Goal: Contribute content

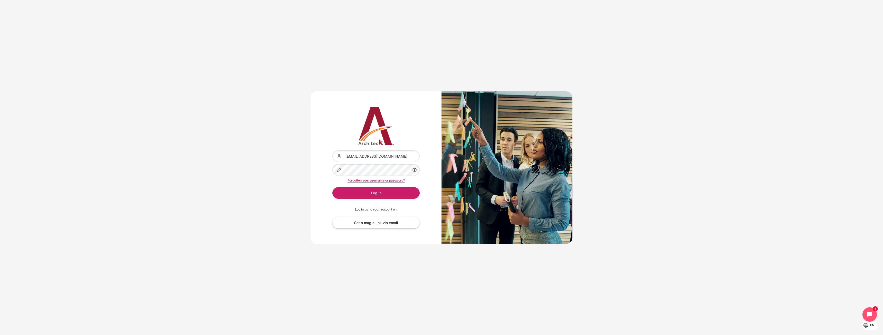
click at [332, 164] on div "Content" at bounding box center [332, 164] width 0 height 0
click at [381, 194] on button "Log in" at bounding box center [375, 193] width 87 height 12
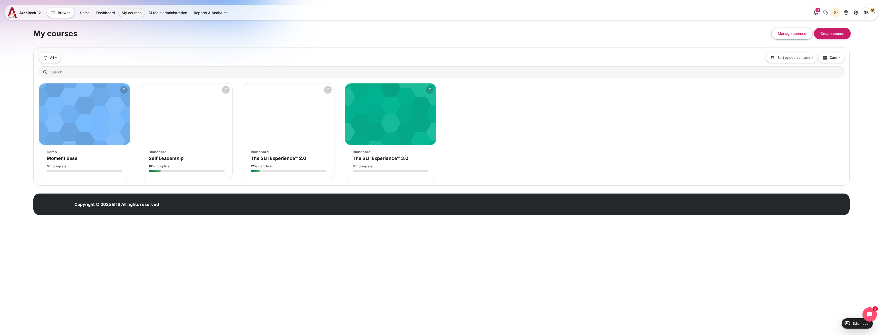
drag, startPoint x: 402, startPoint y: 148, endPoint x: 403, endPoint y: 144, distance: 4.4
click at [402, 148] on div "Course image Blanchard Course name The SLII Experience™ 3.0" at bounding box center [390, 153] width 91 height 16
click at [398, 130] on figure "Course overview" at bounding box center [390, 114] width 91 height 62
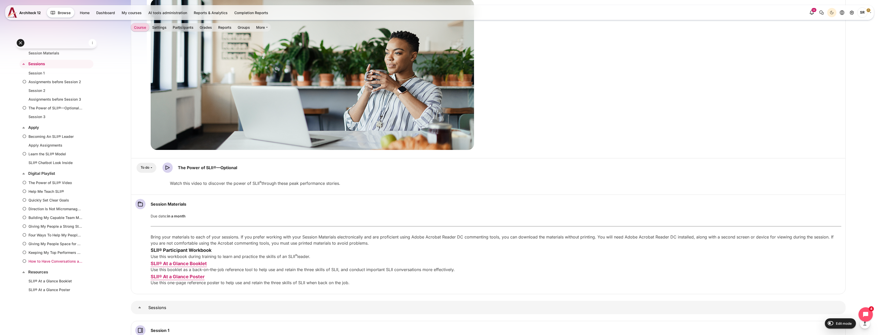
scroll to position [159, 0]
click at [41, 199] on link "Resources" at bounding box center [55, 198] width 55 height 6
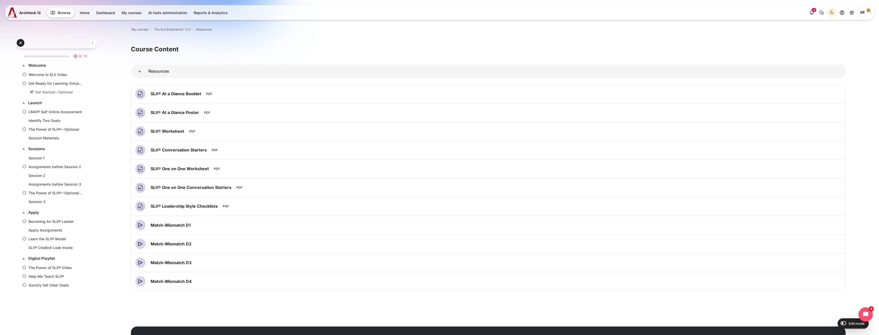
scroll to position [168, 0]
click at [843, 323] on input "Edit mode" at bounding box center [842, 322] width 9 height 5
checkbox input "true"
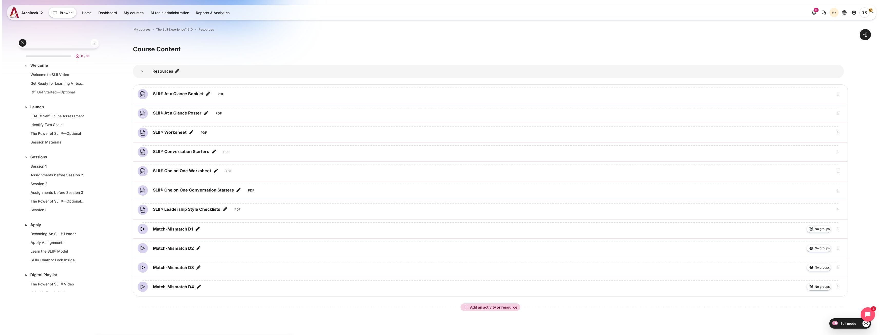
scroll to position [189, 0]
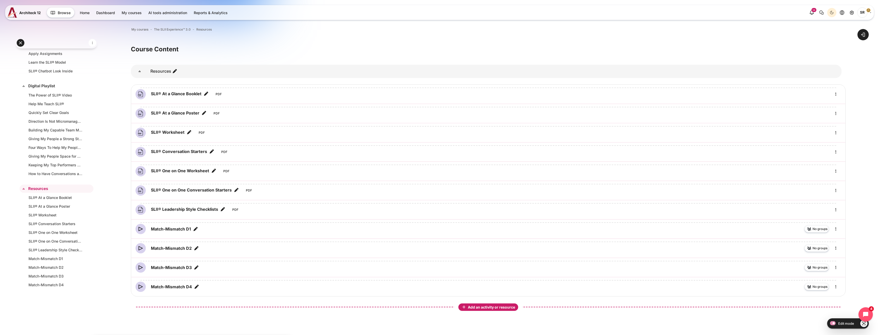
click at [506, 305] on span "Add an activity or resource" at bounding box center [492, 307] width 48 height 4
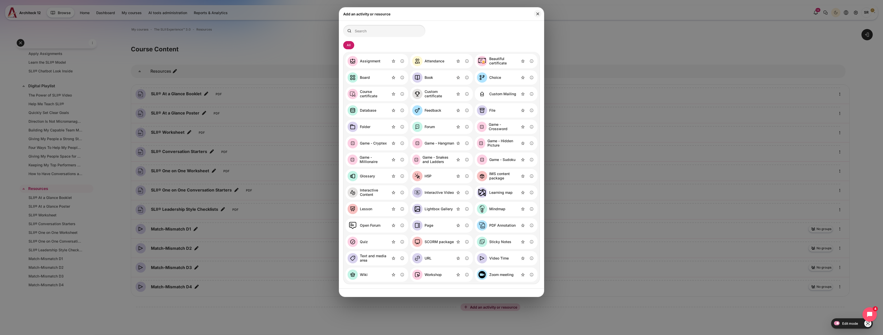
click at [493, 261] on link "Video Time" at bounding box center [493, 258] width 32 height 10
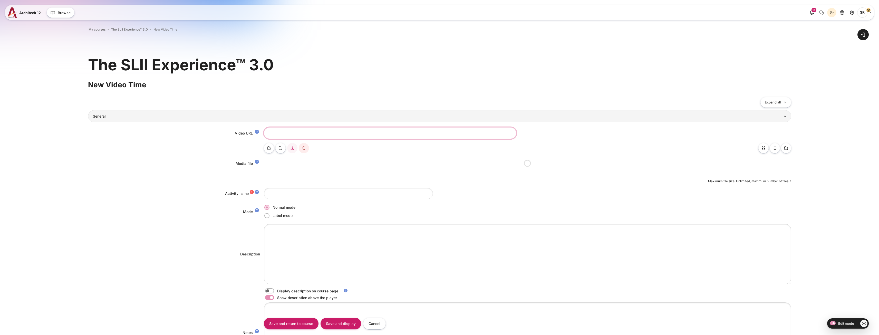
click at [325, 131] on input "Video URL" at bounding box center [390, 133] width 253 height 12
paste input "[URL][DOMAIN_NAME]"
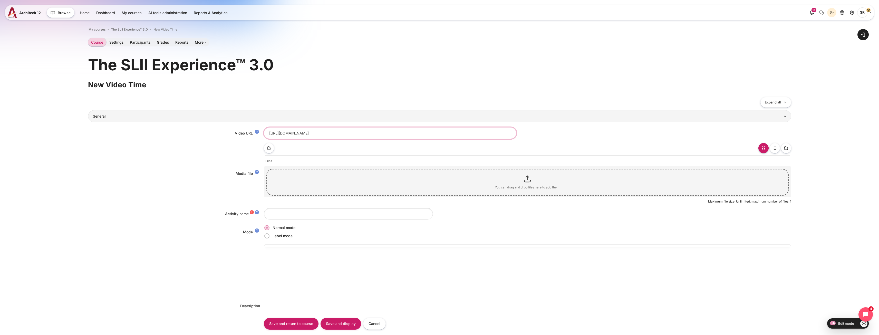
type input "[URL][DOMAIN_NAME]"
click at [286, 209] on input "Activity name" at bounding box center [348, 214] width 169 height 12
paste input "One on One Conversation"
type input "One on One Conversation"
click at [185, 256] on div "Description Edit View Insert Format Tools Table Help p 0 words Build with" at bounding box center [439, 305] width 703 height 123
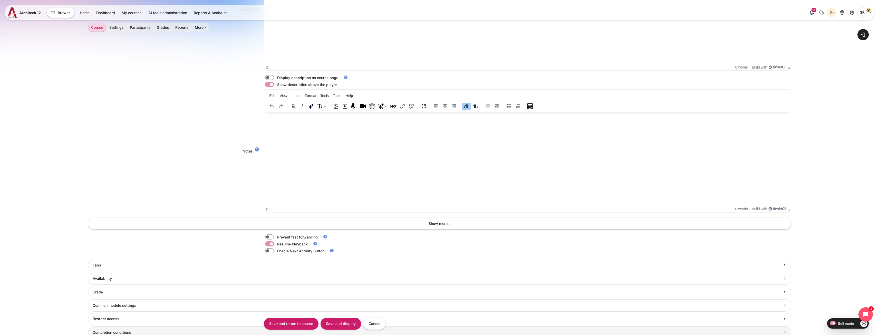
scroll to position [383, 0]
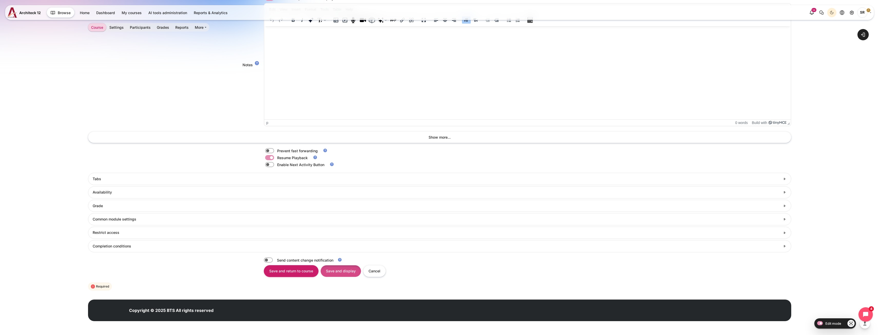
click at [343, 273] on input "Save and display" at bounding box center [341, 271] width 41 height 12
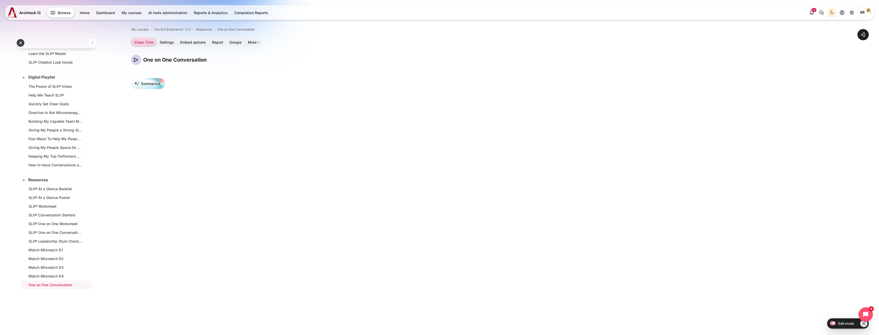
scroll to position [154, 0]
